Goal: Task Accomplishment & Management: Manage account settings

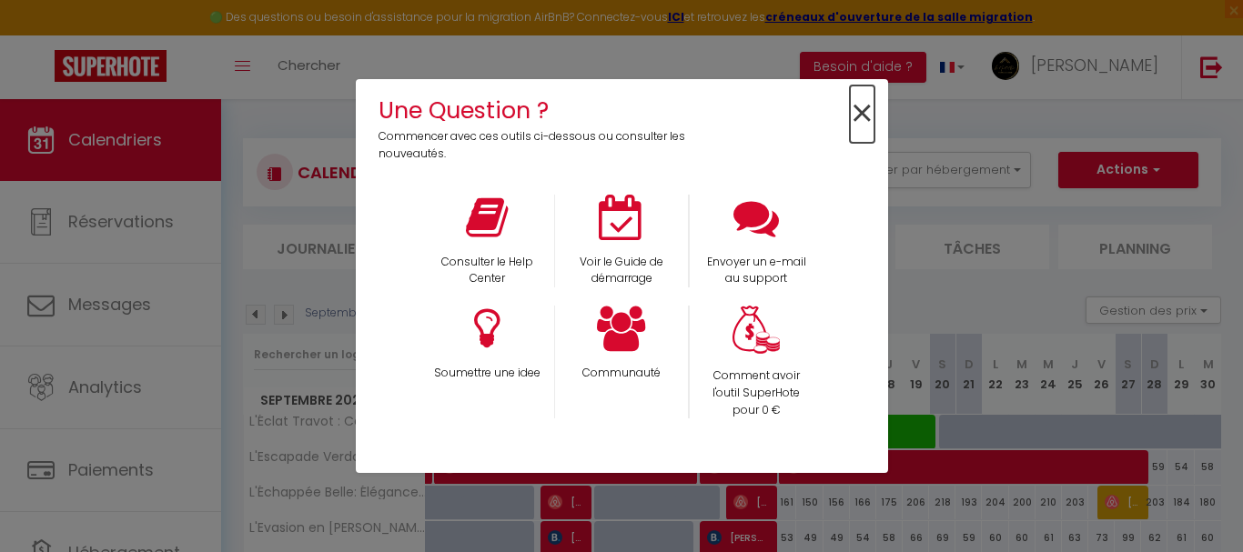
click at [850, 115] on span "×" at bounding box center [862, 114] width 25 height 57
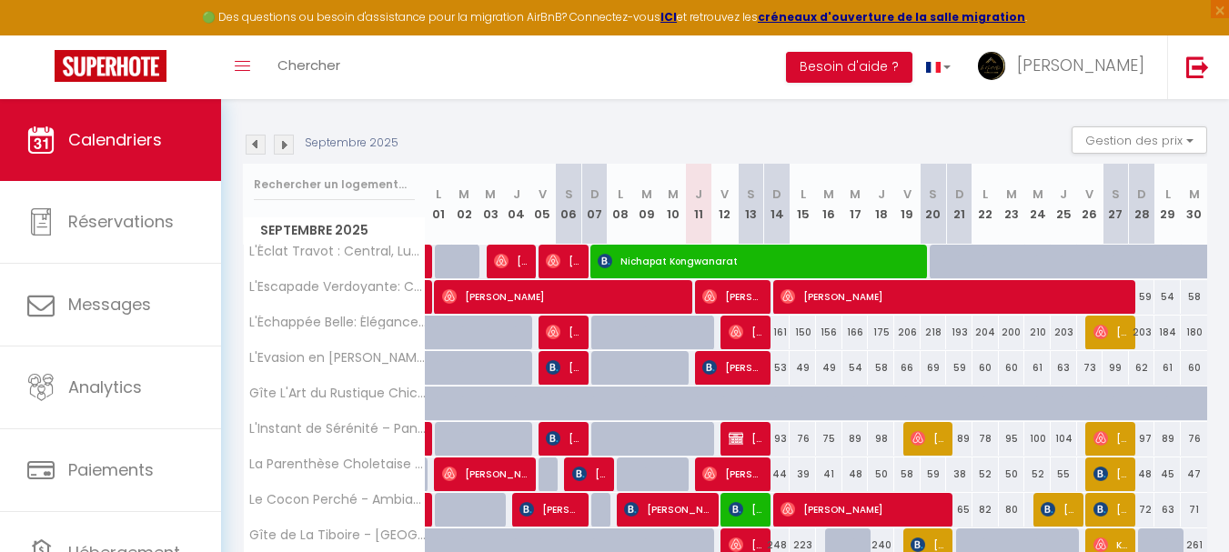
scroll to position [182, 0]
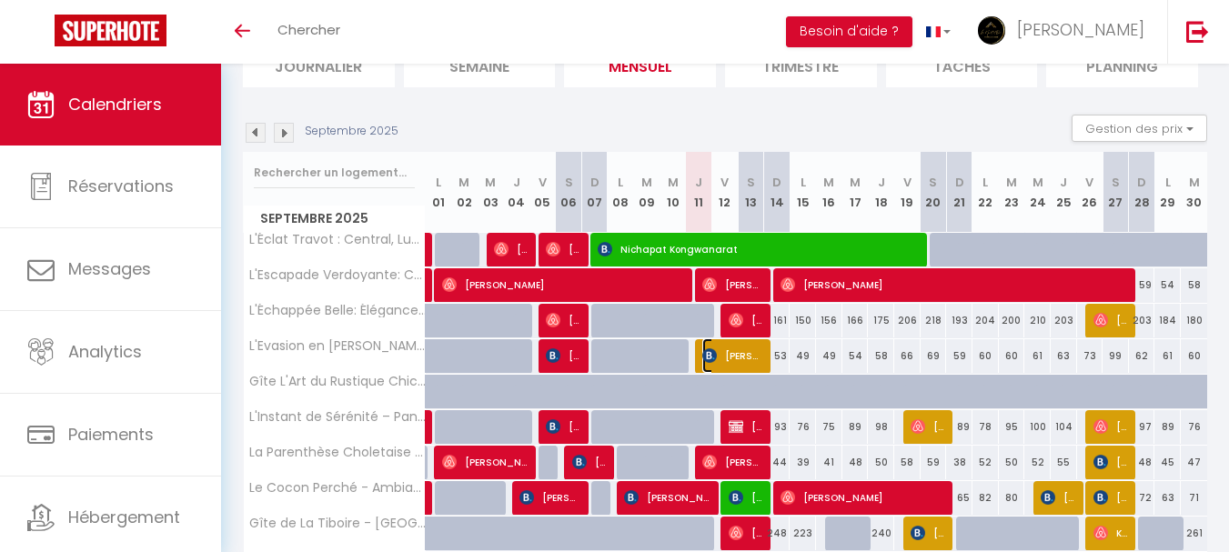
click at [724, 355] on span "[PERSON_NAME]" at bounding box center [733, 355] width 62 height 35
select select "OK"
select select "0"
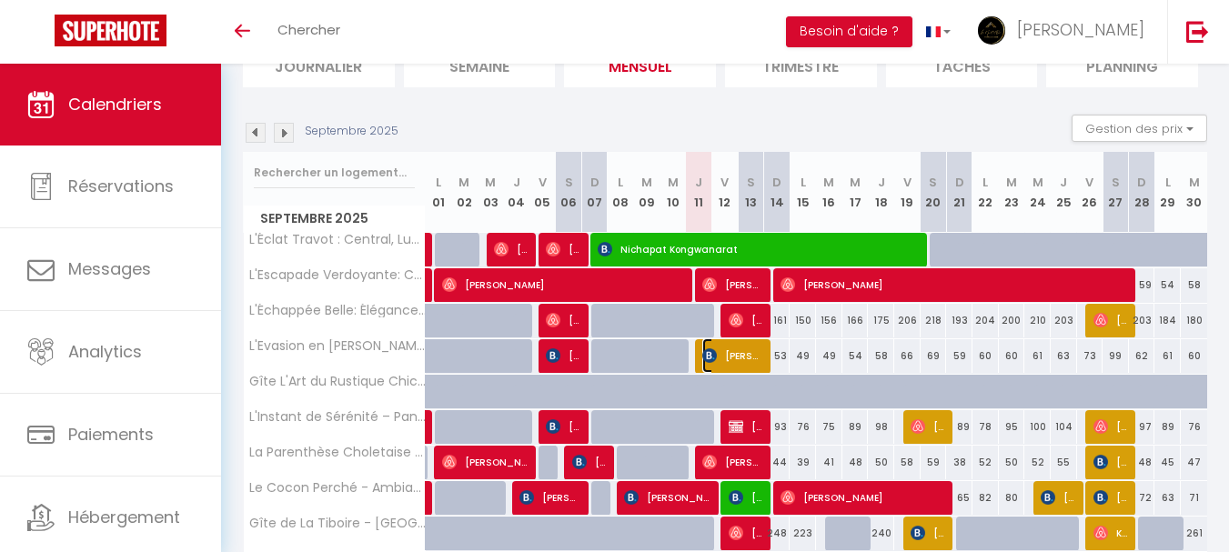
select select "1"
select select
select select "47392"
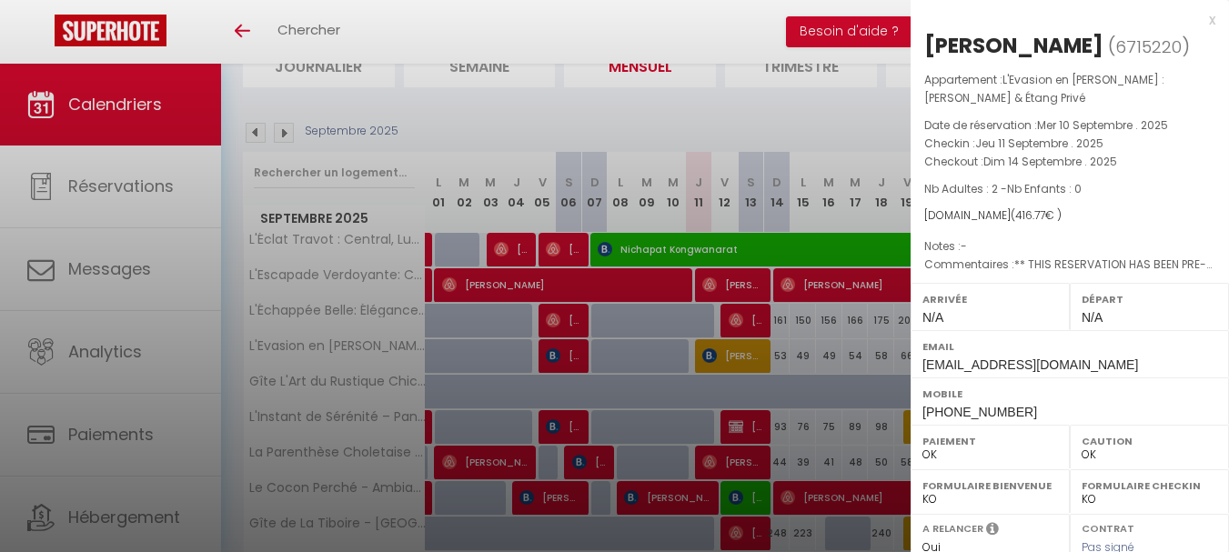
click at [1198, 15] on div "x" at bounding box center [1063, 20] width 305 height 22
